Goal: Task Accomplishment & Management: Use online tool/utility

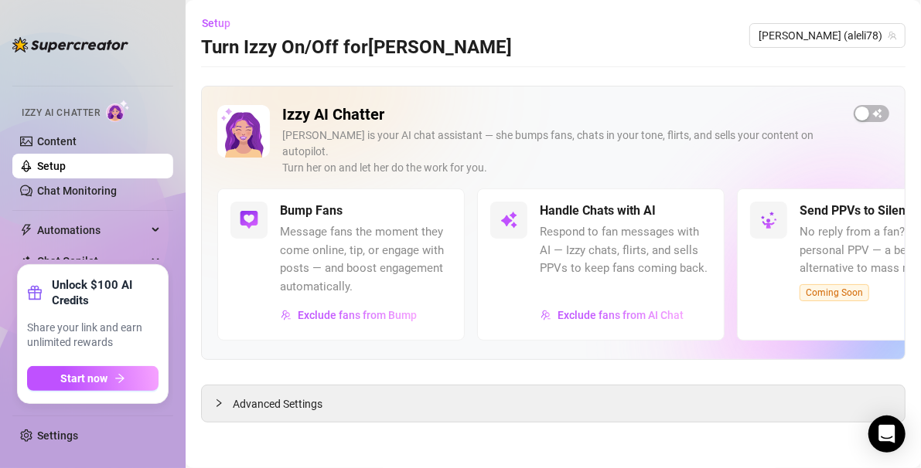
scroll to position [33, 0]
click at [75, 44] on img at bounding box center [70, 44] width 116 height 15
click at [215, 27] on span "Setup" at bounding box center [216, 23] width 29 height 12
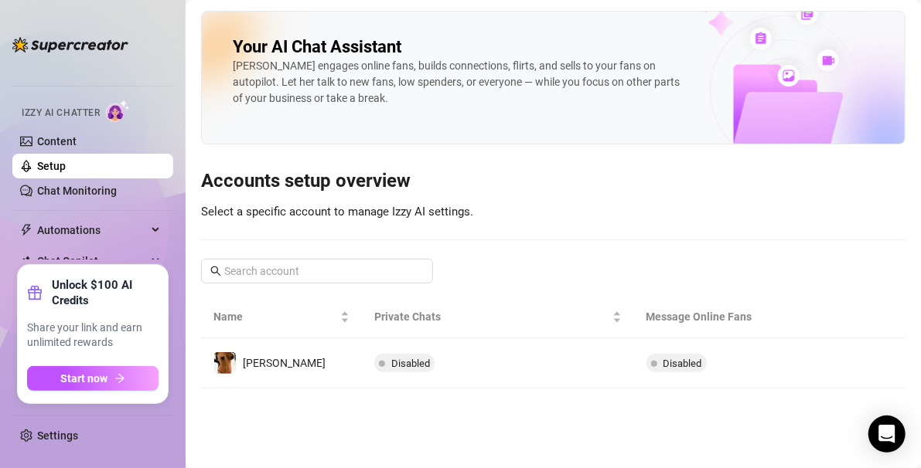
click at [64, 113] on span "Izzy AI Chatter" at bounding box center [61, 113] width 78 height 15
click at [53, 135] on link "Content" at bounding box center [56, 141] width 39 height 12
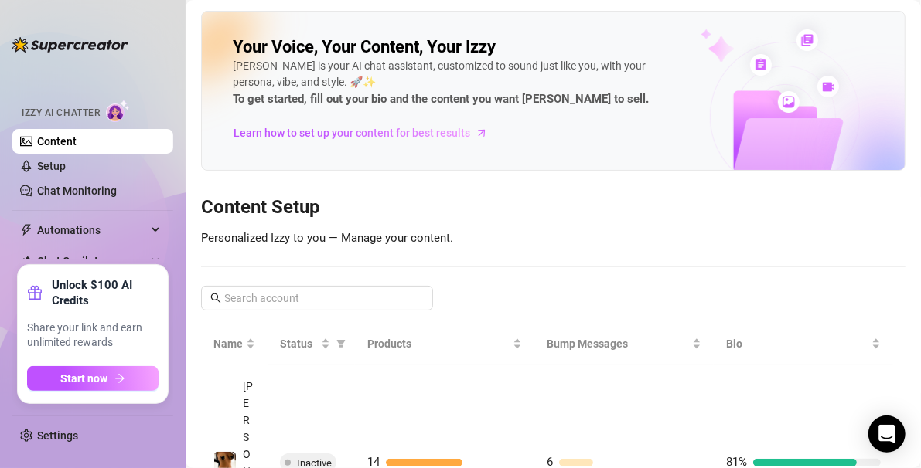
scroll to position [33, 0]
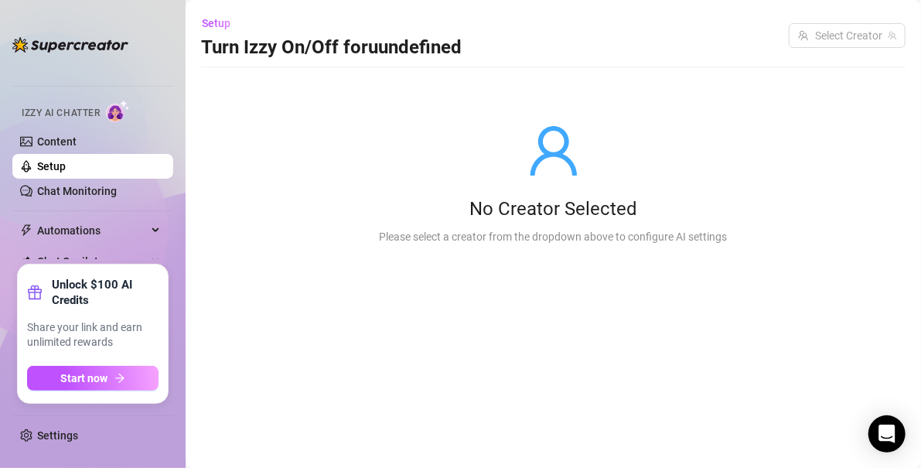
click at [80, 43] on img at bounding box center [70, 44] width 116 height 15
click at [85, 76] on ul "Home Creator Analytics Team Analytics Izzy AI Chatter Content Setup Chat Monito…" at bounding box center [92, 159] width 161 height 199
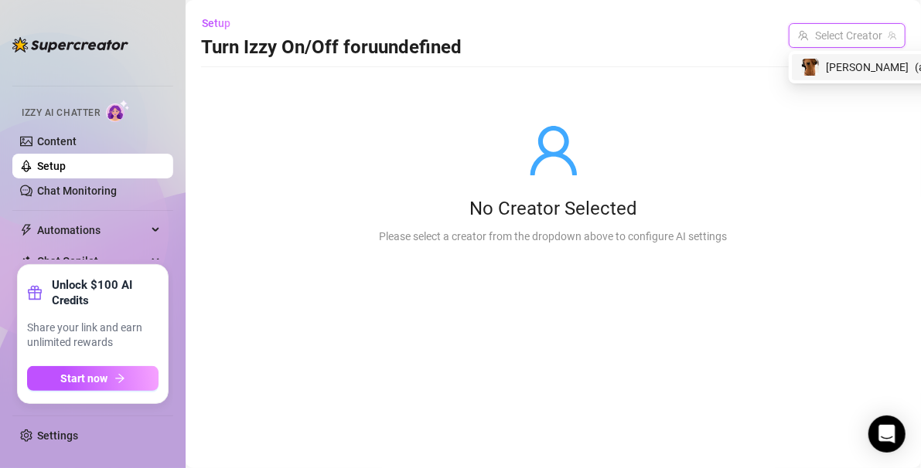
click at [552, 36] on input "search" at bounding box center [840, 35] width 84 height 23
click at [552, 64] on span "[PERSON_NAME]" at bounding box center [867, 67] width 83 height 17
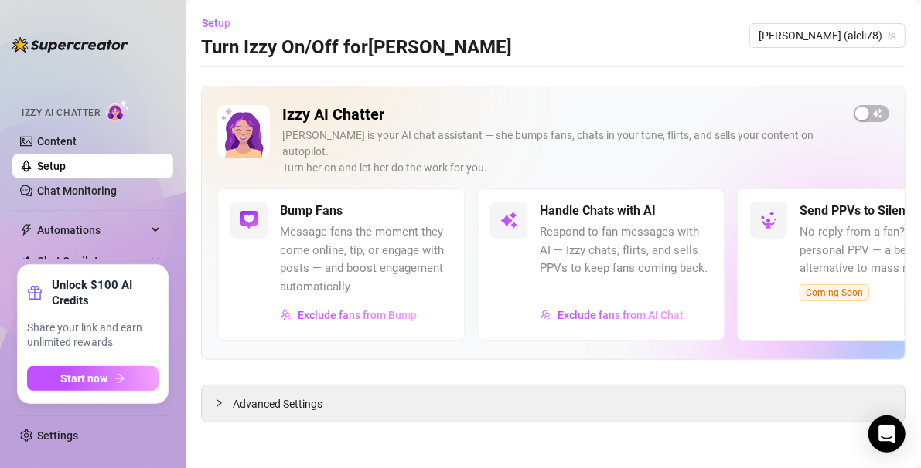
scroll to position [33, 0]
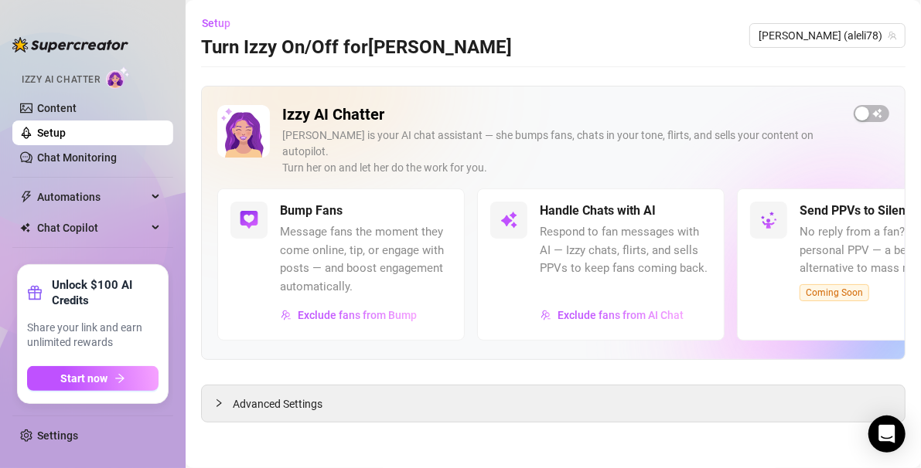
click at [98, 255] on ul "Home Creator Analytics Team Analytics Izzy AI Chatter Content Setup Chat Monito…" at bounding box center [92, 159] width 161 height 199
click at [63, 107] on link "Content" at bounding box center [56, 108] width 39 height 12
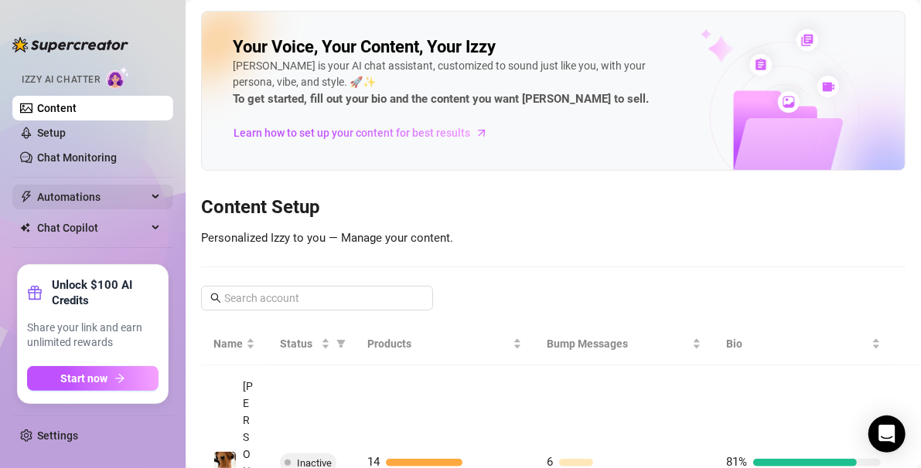
click at [70, 200] on span "Automations" at bounding box center [92, 197] width 110 height 25
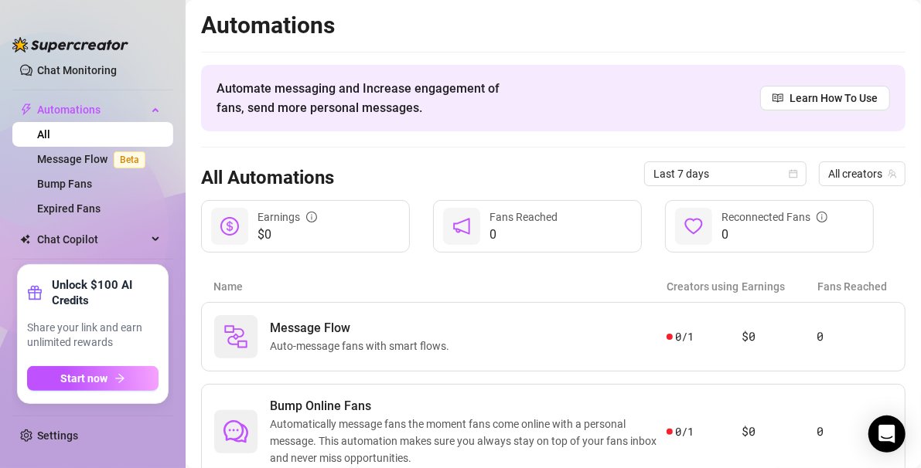
scroll to position [132, 0]
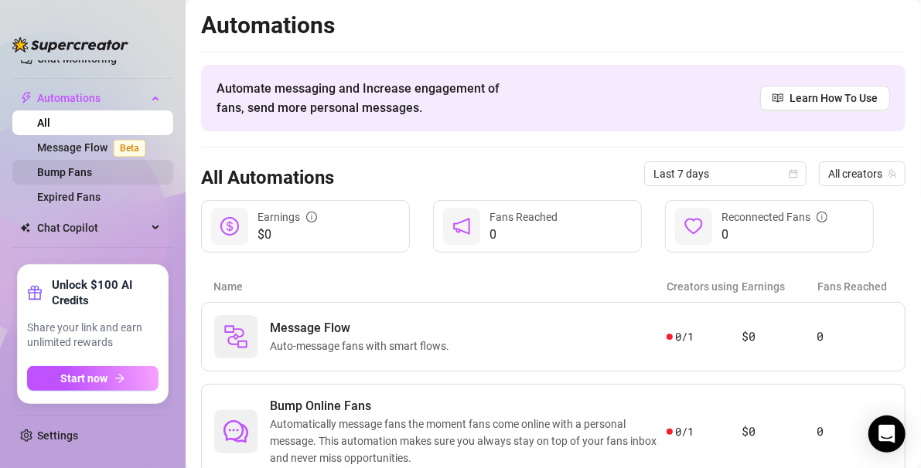
click at [69, 167] on link "Bump Fans" at bounding box center [64, 172] width 55 height 12
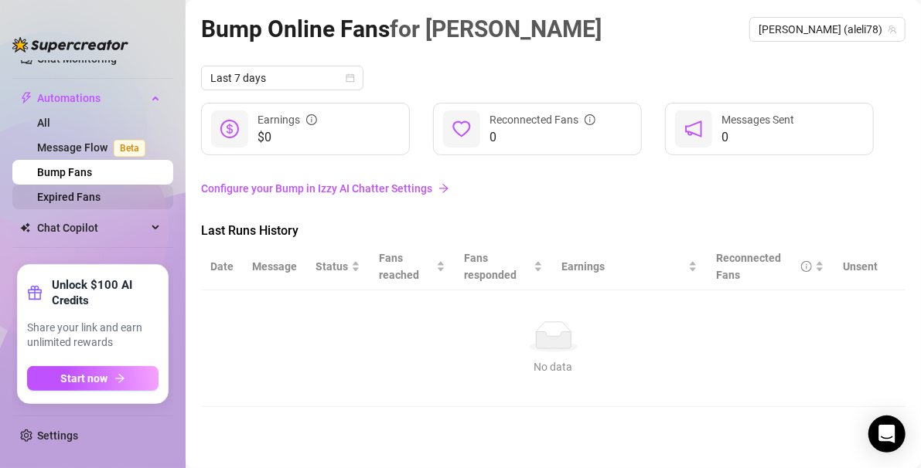
click at [68, 193] on link "Expired Fans" at bounding box center [68, 197] width 63 height 12
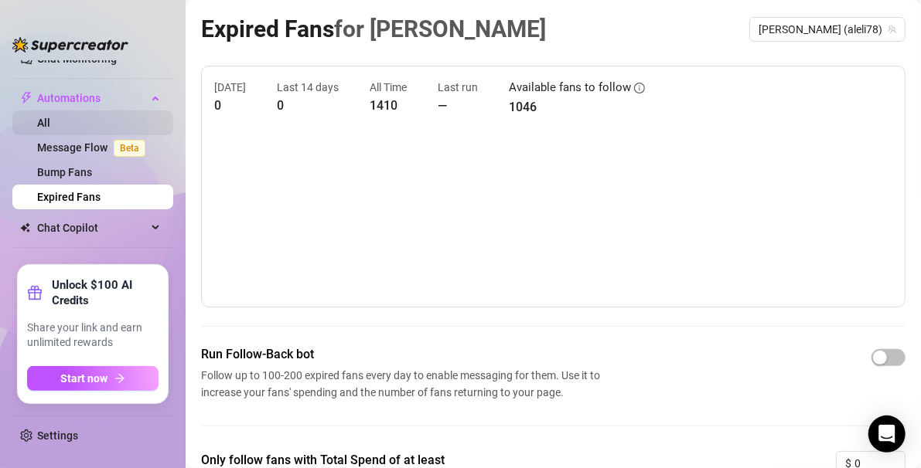
click at [50, 118] on link "All" at bounding box center [43, 123] width 13 height 12
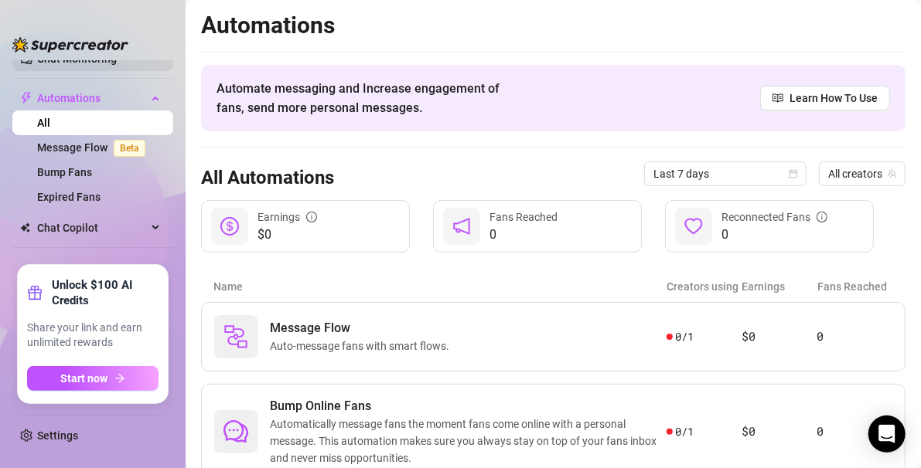
click at [63, 62] on link "Chat Monitoring" at bounding box center [77, 59] width 80 height 12
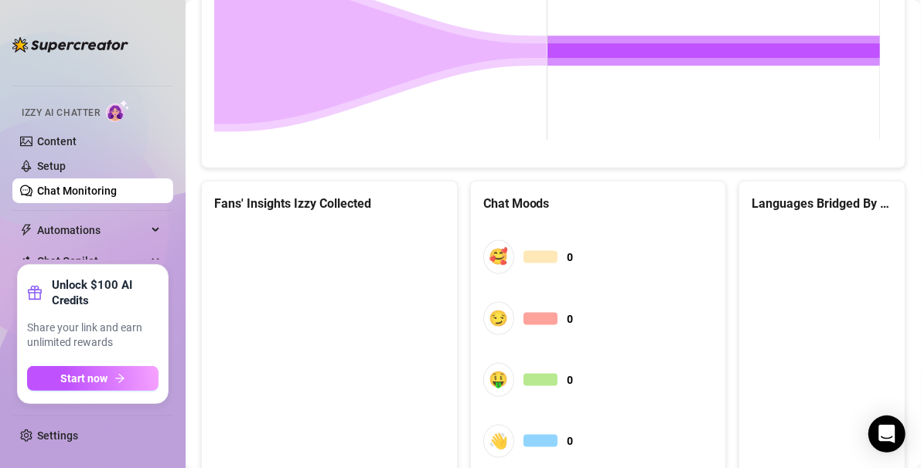
scroll to position [850, 0]
